Goal: Transaction & Acquisition: Book appointment/travel/reservation

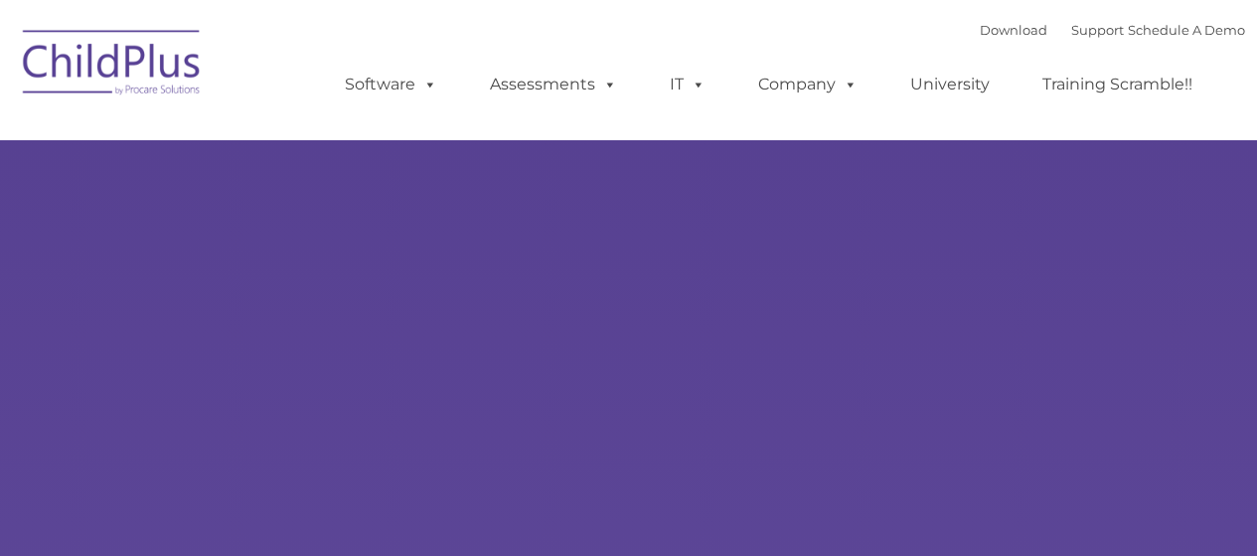
type input ""
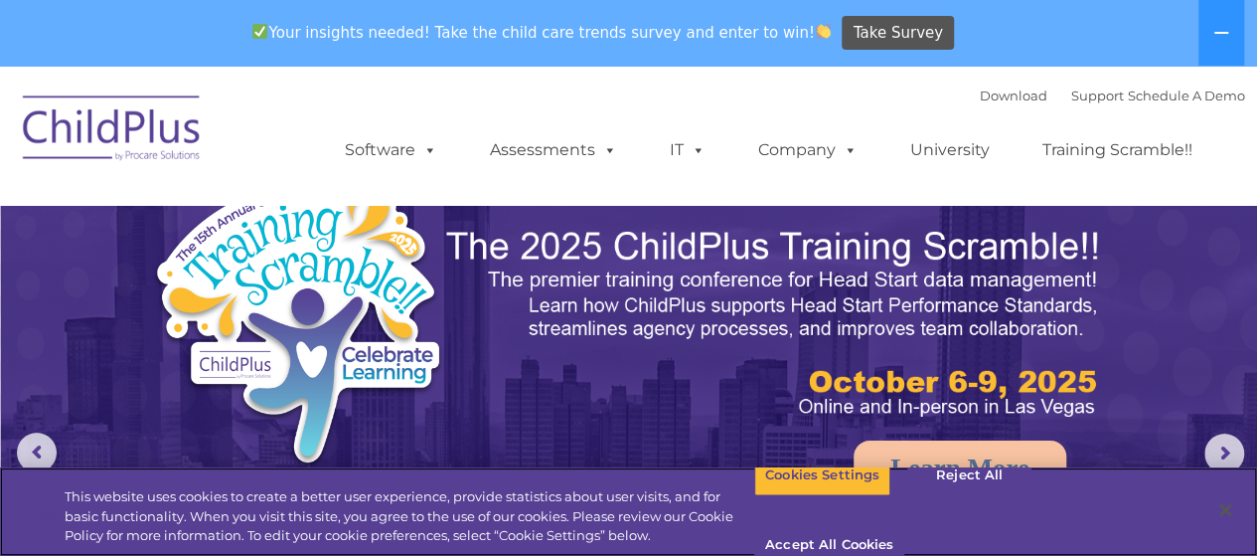
select select "MEDIUM"
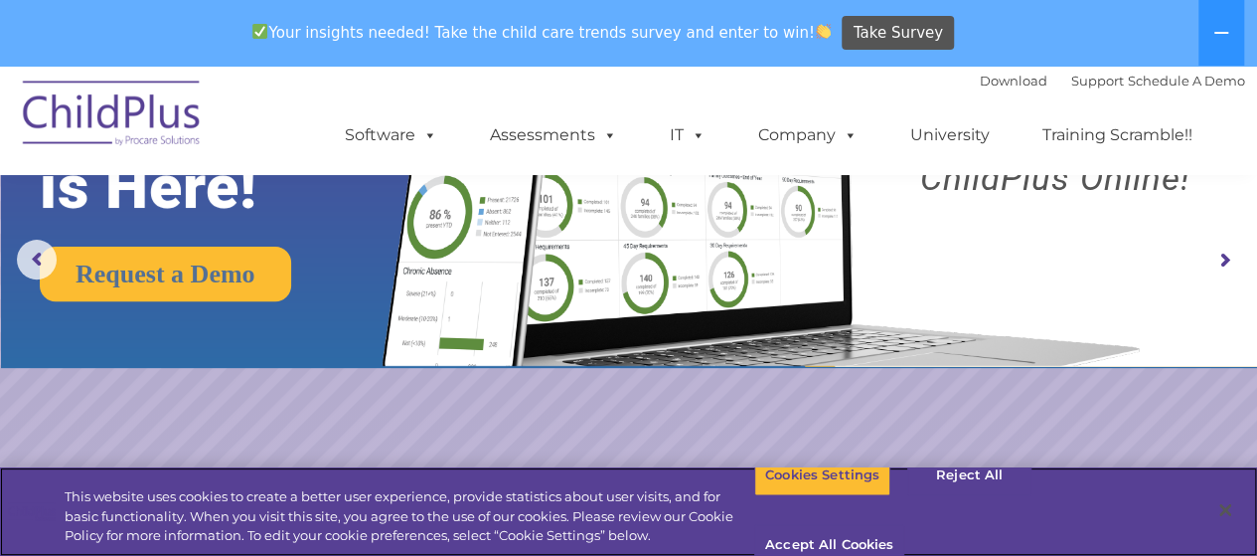
scroll to position [204, 0]
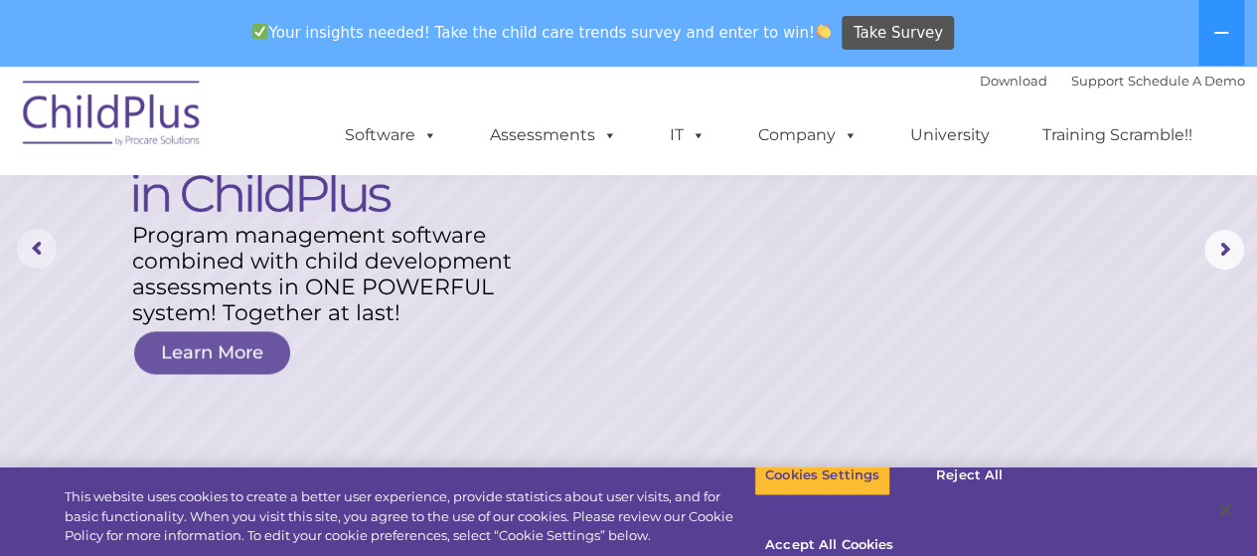
click at [36, 250] on rs-arrow at bounding box center [37, 249] width 40 height 40
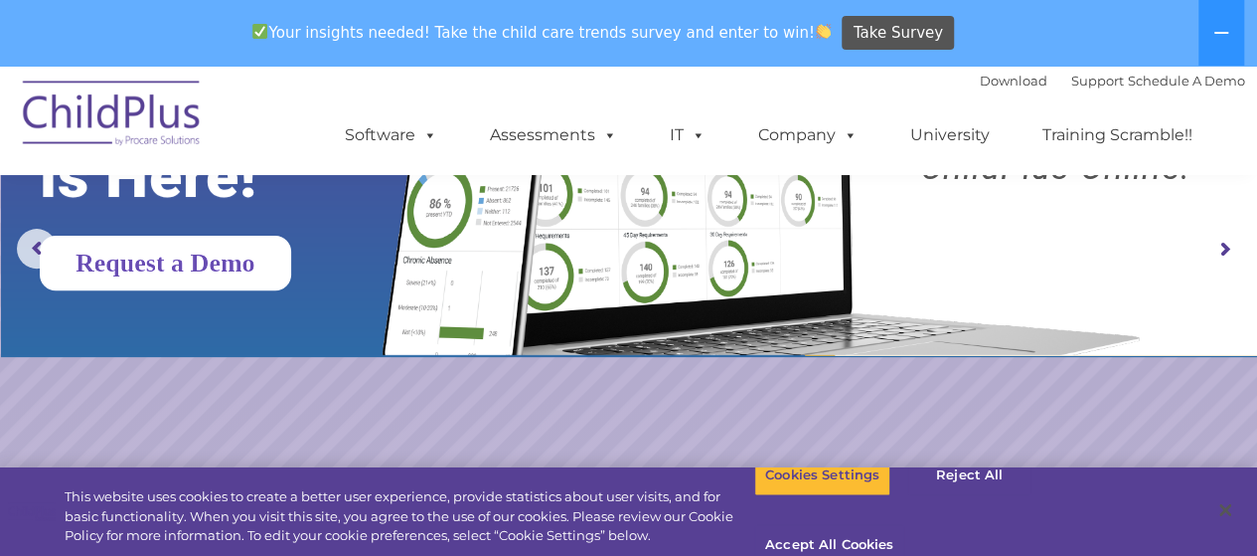
click at [177, 261] on link "Request a Demo" at bounding box center [165, 263] width 251 height 55
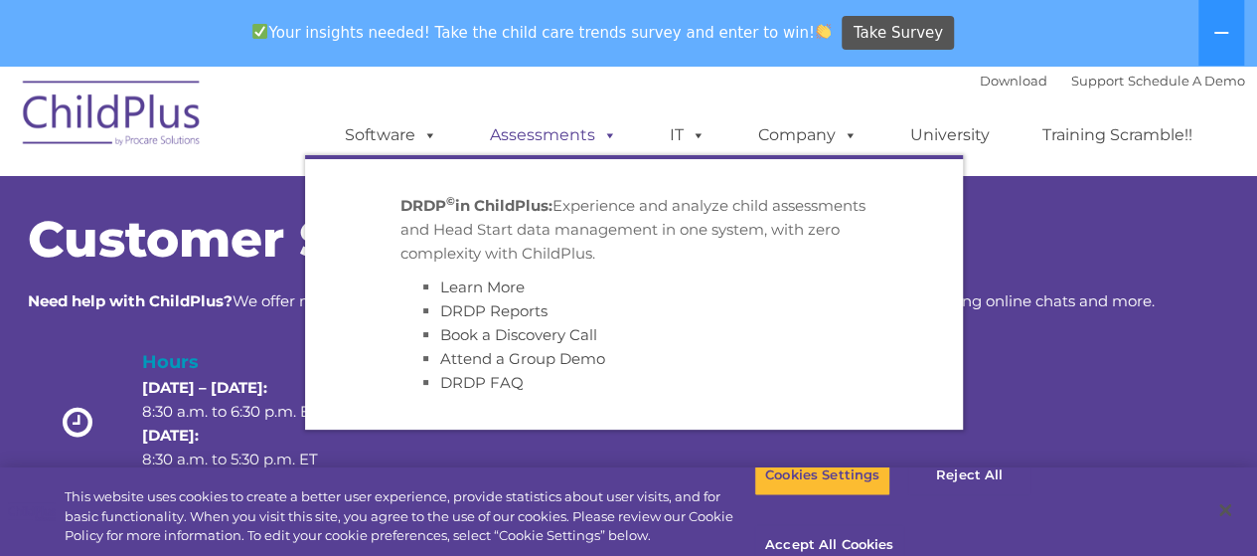
click at [552, 139] on link "Assessments" at bounding box center [553, 135] width 167 height 40
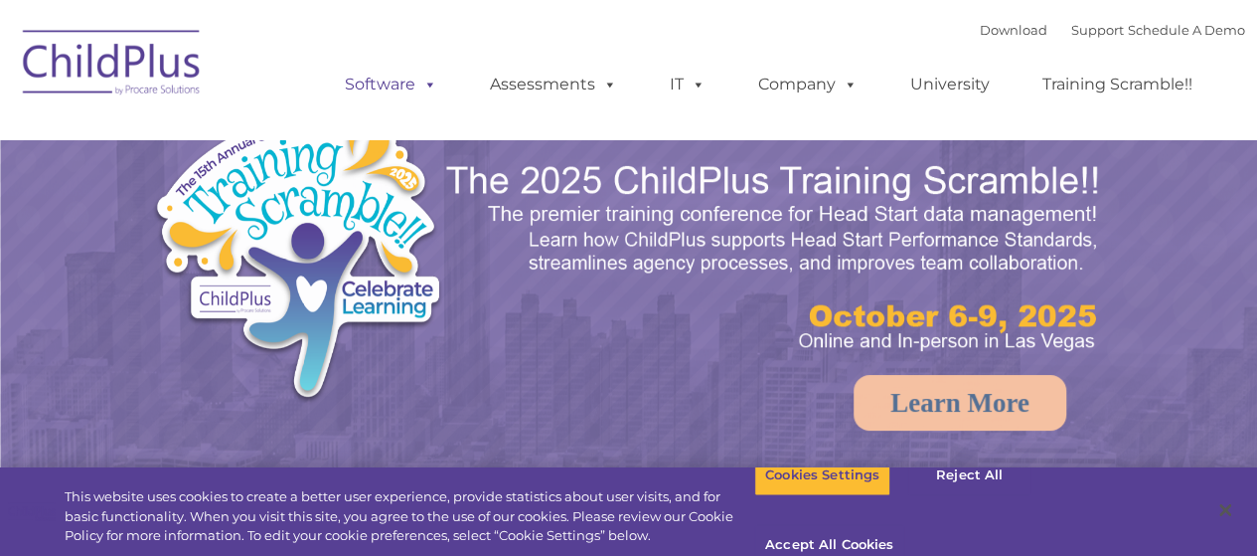
select select "MEDIUM"
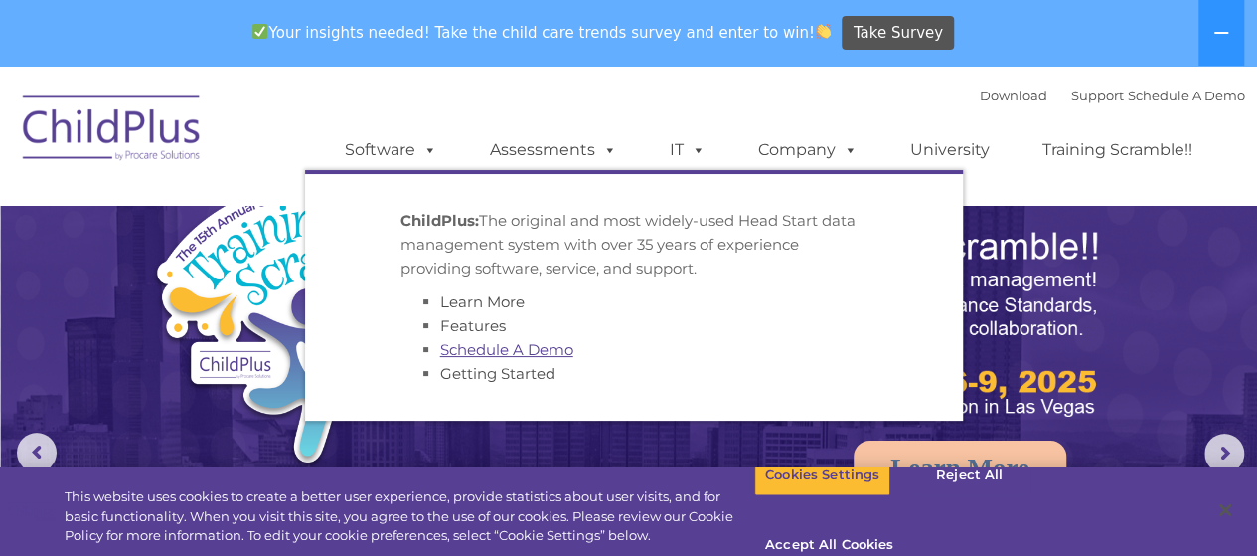
click at [456, 353] on link "Schedule A Demo" at bounding box center [506, 349] width 133 height 19
